Goal: Information Seeking & Learning: Learn about a topic

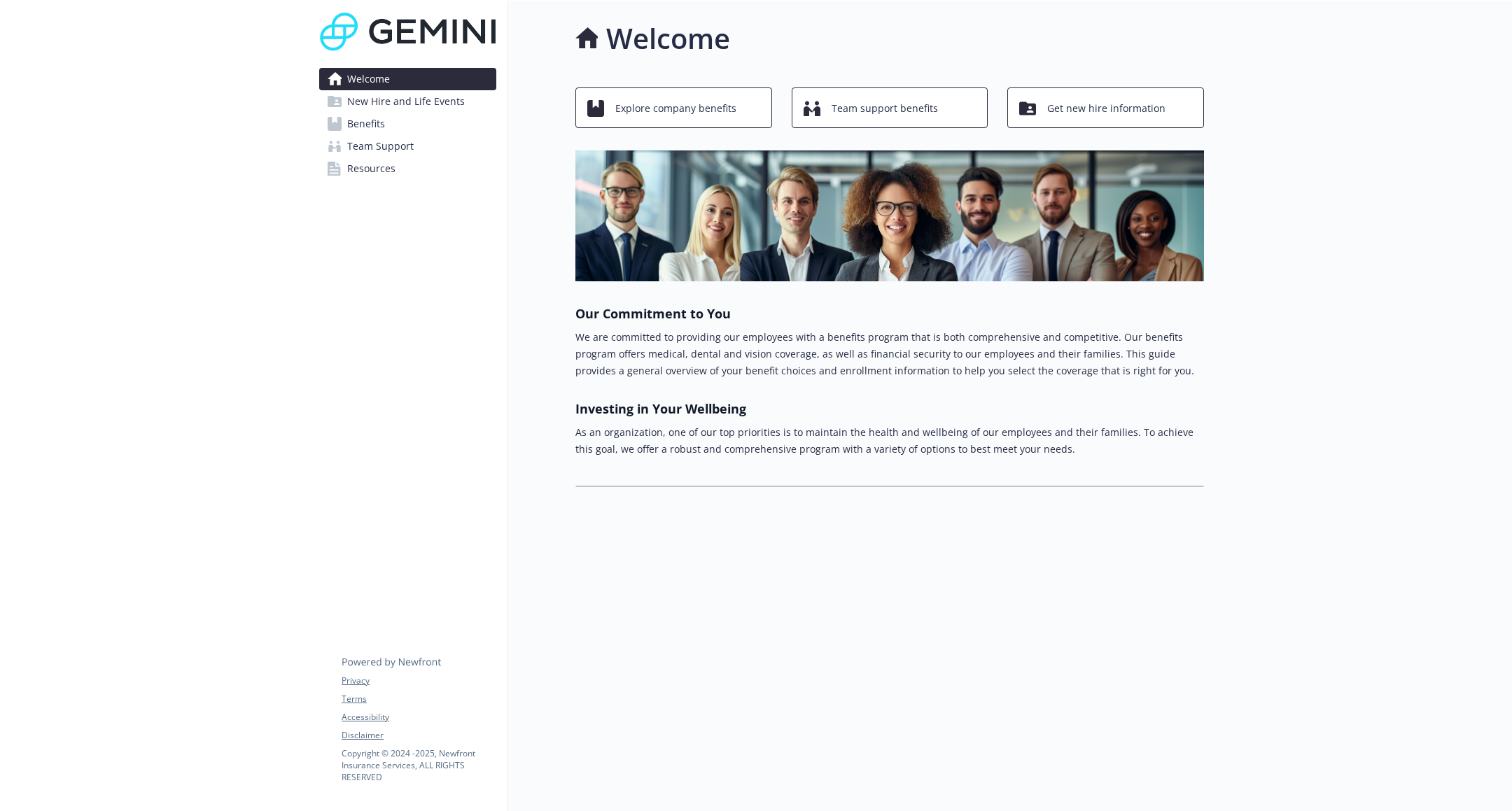
click at [411, 123] on link "Benefits" at bounding box center [408, 123] width 177 height 23
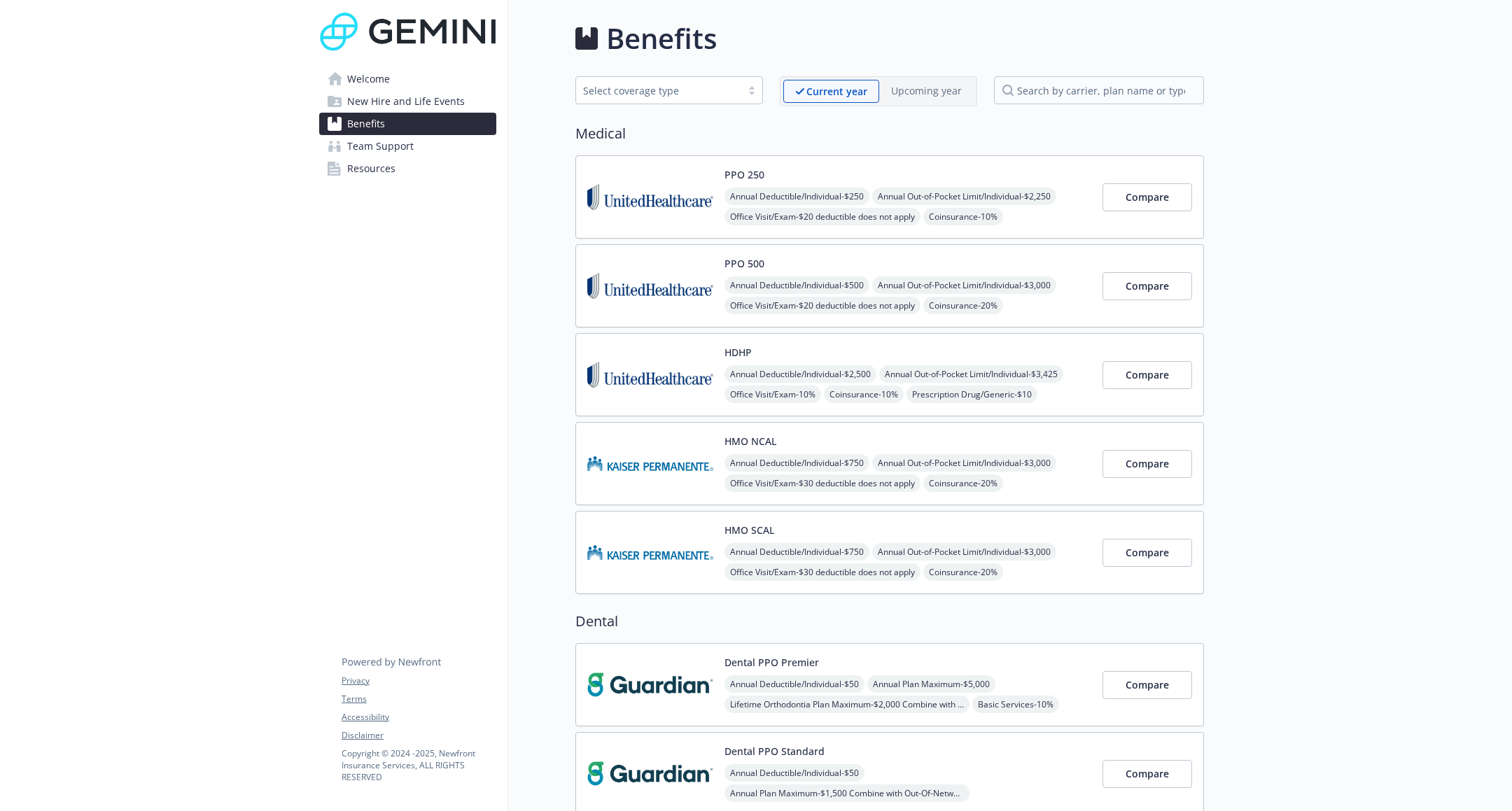
click at [917, 91] on p "Upcoming year" at bounding box center [927, 90] width 70 height 14
click at [917, 88] on p "Upcoming year" at bounding box center [927, 90] width 70 height 14
click at [838, 89] on p "Current year" at bounding box center [838, 91] width 61 height 14
click at [637, 178] on img at bounding box center [651, 197] width 126 height 59
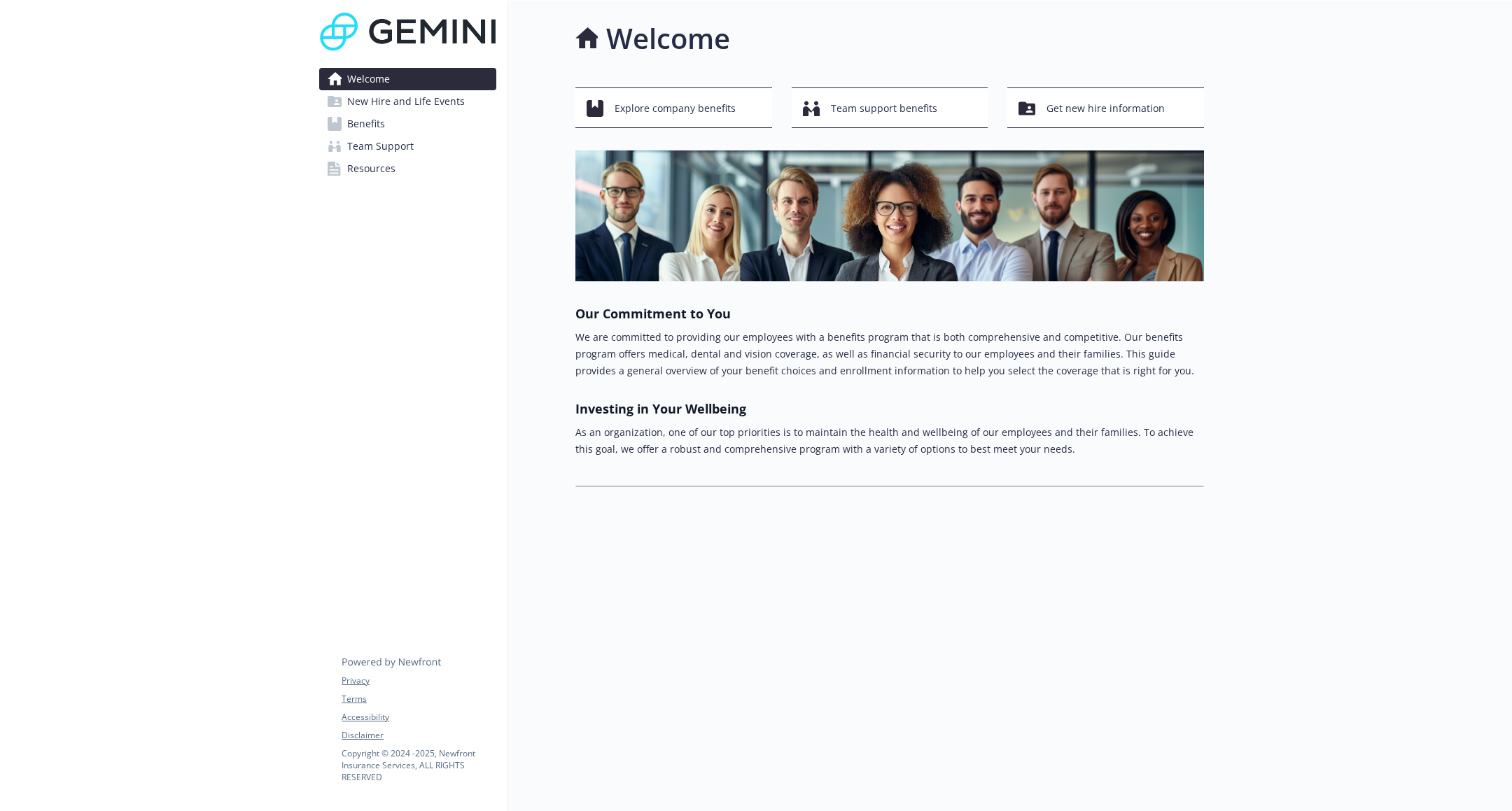
click at [454, 123] on link "Benefits" at bounding box center [408, 123] width 177 height 23
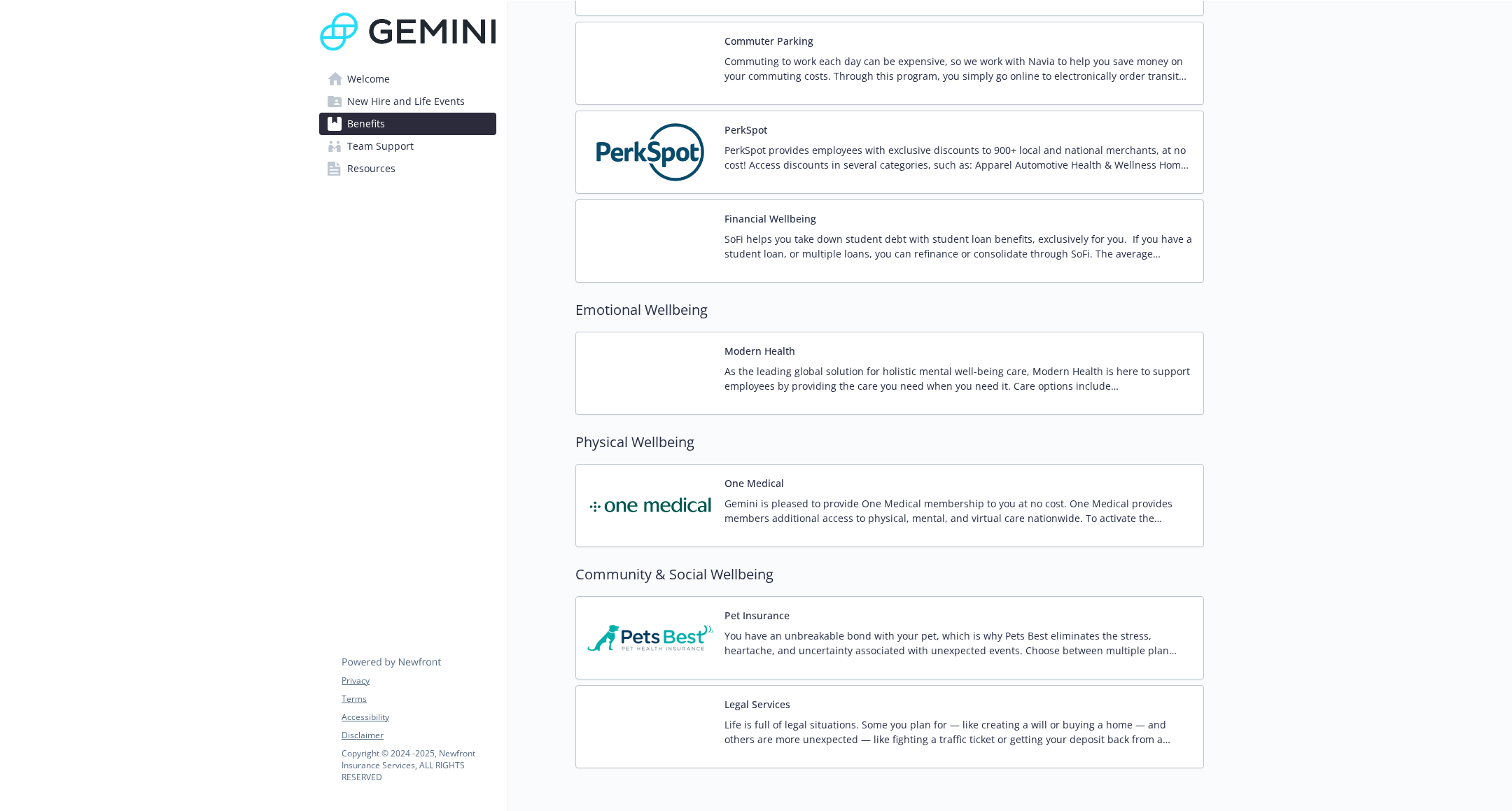
scroll to position [1906, 0]
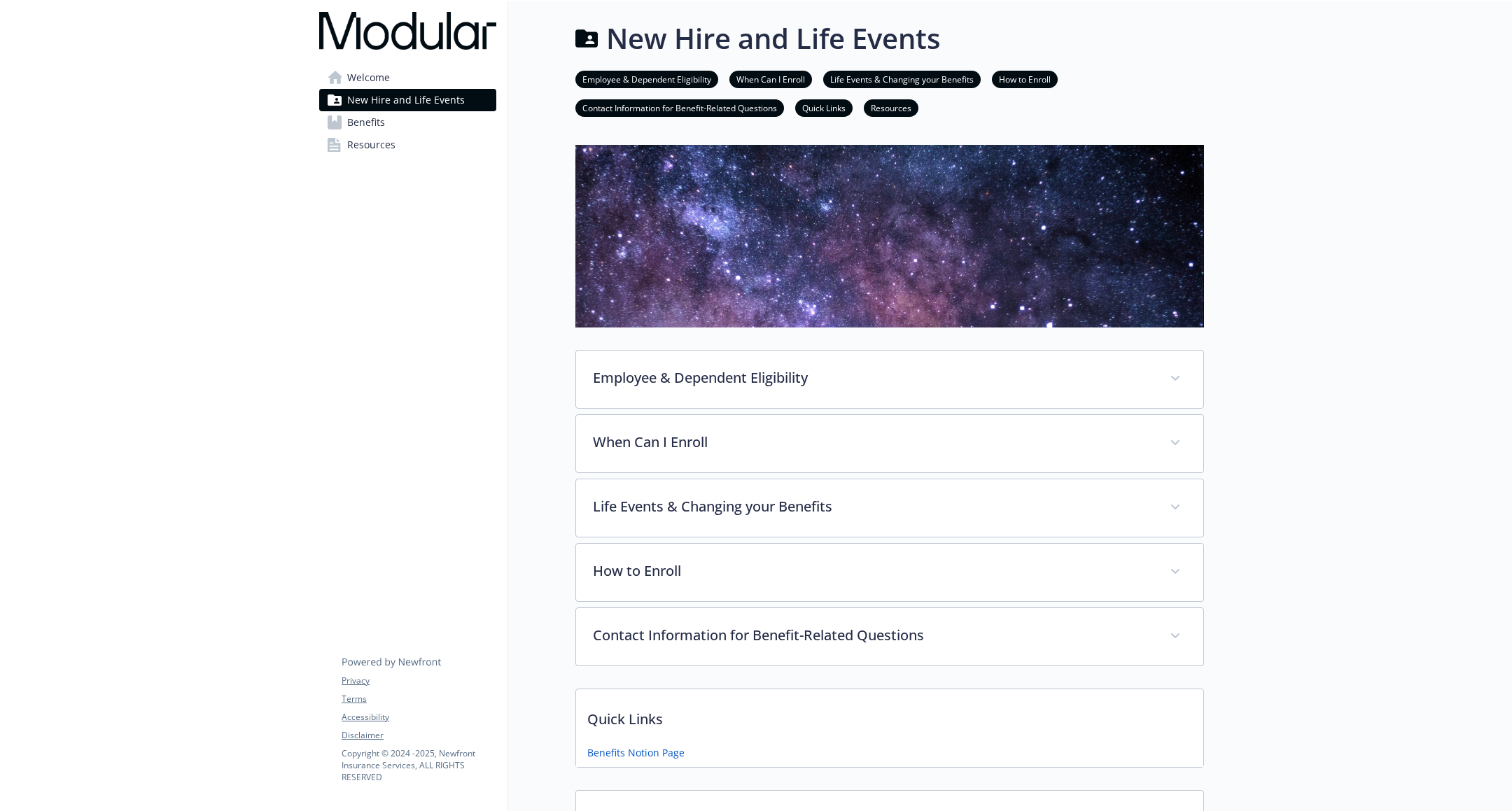
scroll to position [221, 0]
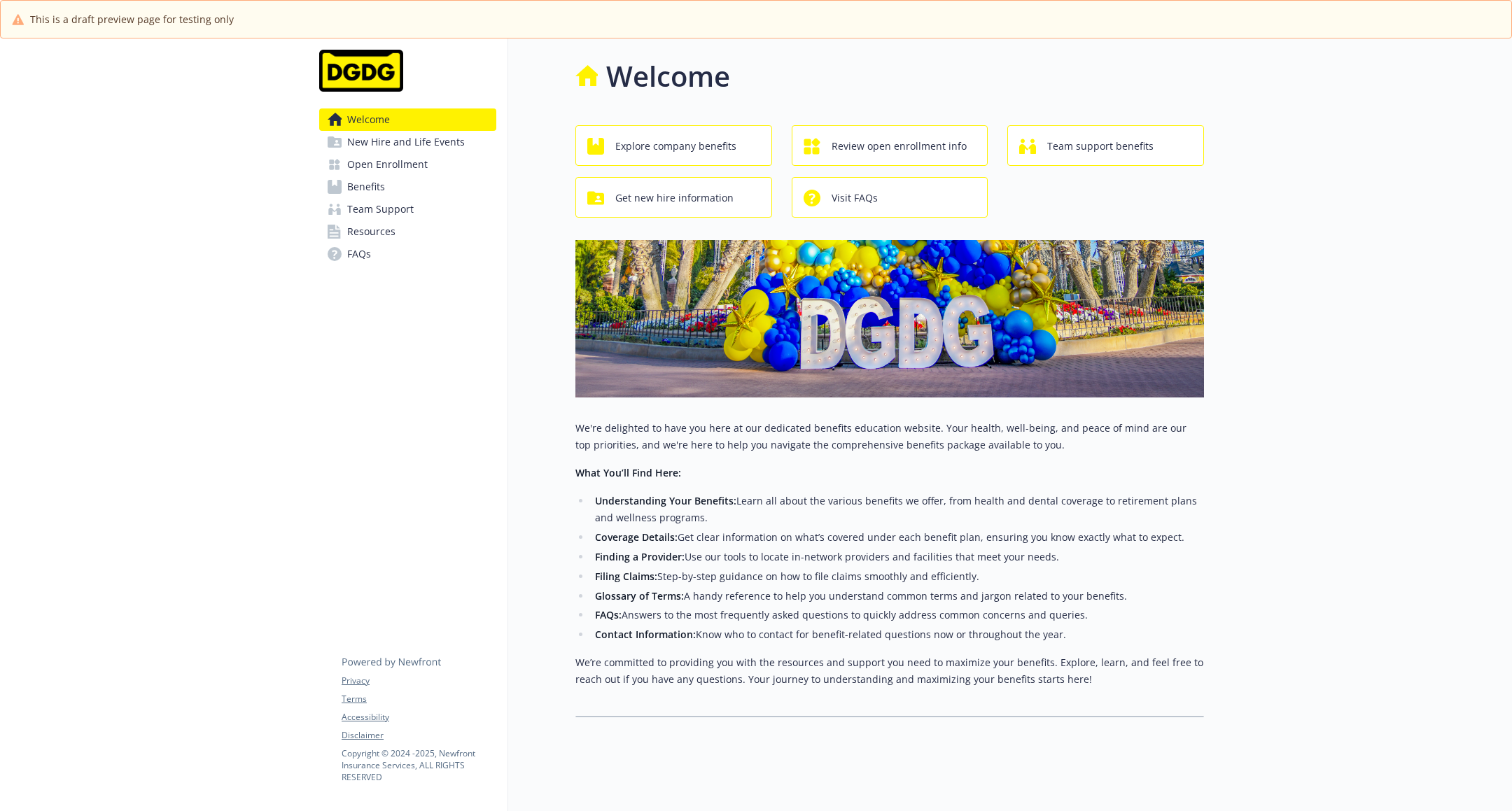
click at [405, 143] on span "New Hire and Life Events" at bounding box center [406, 141] width 117 height 23
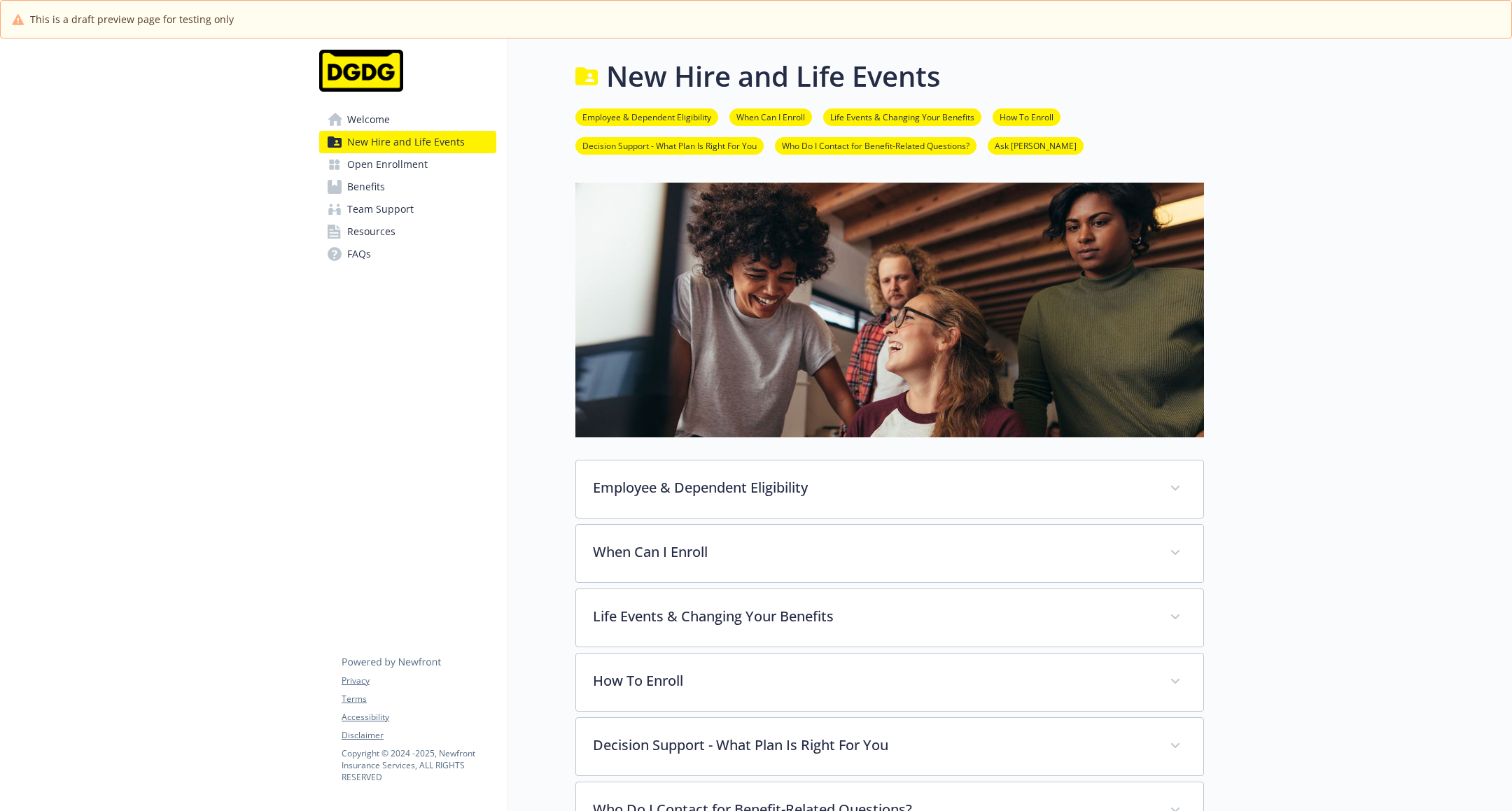
click at [406, 189] on link "Benefits" at bounding box center [408, 187] width 177 height 23
